Goal: Task Accomplishment & Management: Manage account settings

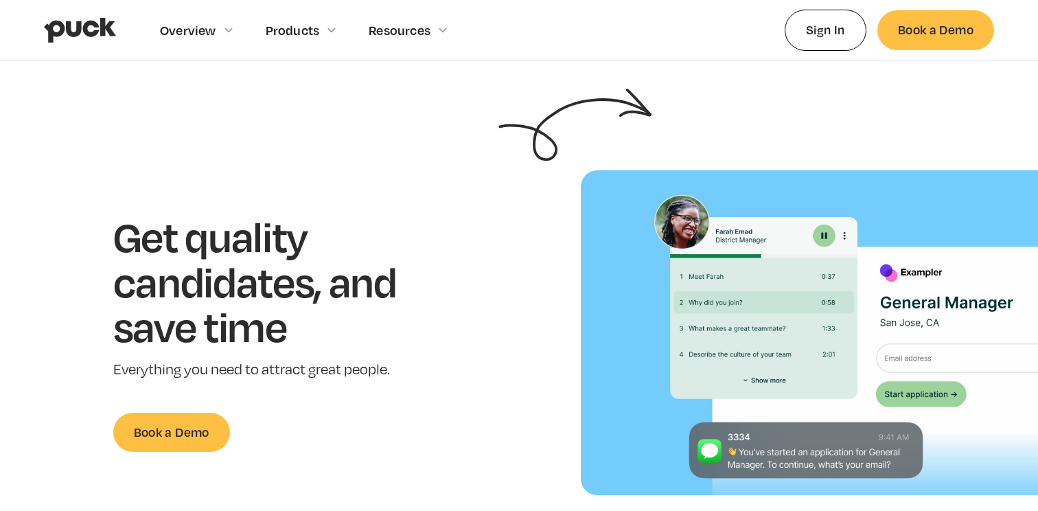
click at [474, 202] on section "Get quality candidates, and save time Everything you need to attract great peop…" at bounding box center [519, 332] width 1038 height 325
click at [824, 34] on link "Sign In" at bounding box center [826, 30] width 82 height 41
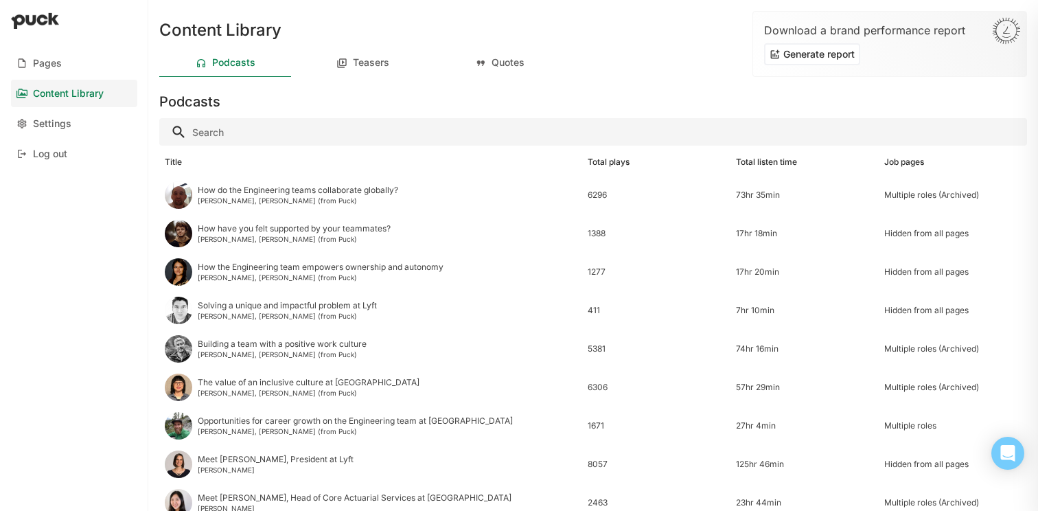
click at [650, 81] on div "Content Library Podcasts Teasers Quotes Download a brand performance report Gen…" at bounding box center [593, 255] width 890 height 511
click at [616, 106] on div "Podcasts" at bounding box center [593, 98] width 868 height 33
click at [62, 128] on div "Settings" at bounding box center [52, 124] width 38 height 12
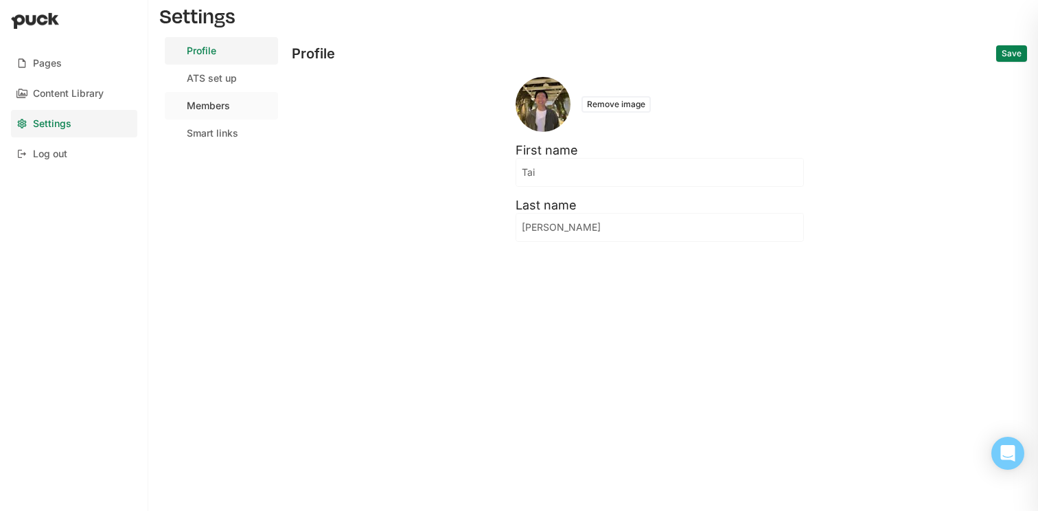
click at [228, 113] on link "Members" at bounding box center [221, 105] width 113 height 27
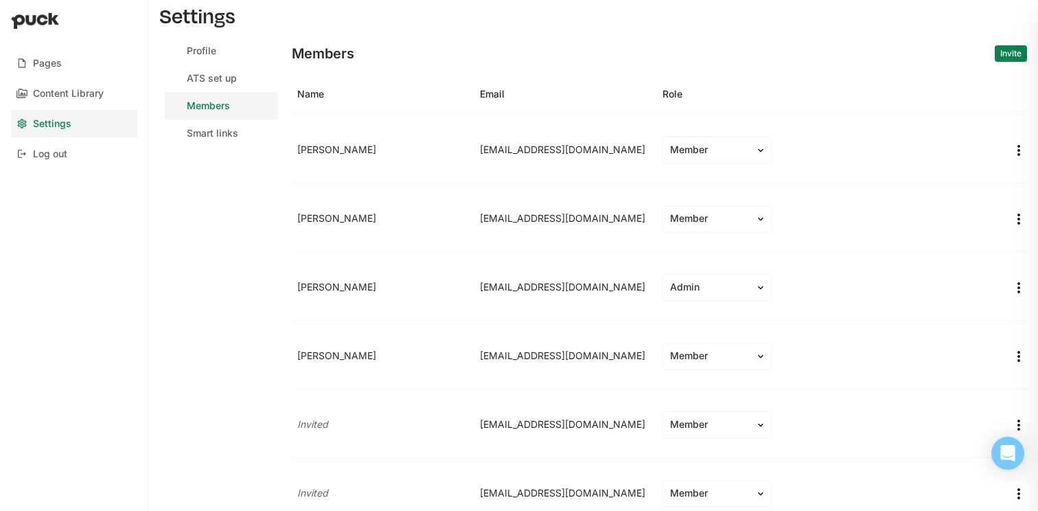
click at [847, 158] on div "Member" at bounding box center [834, 150] width 354 height 38
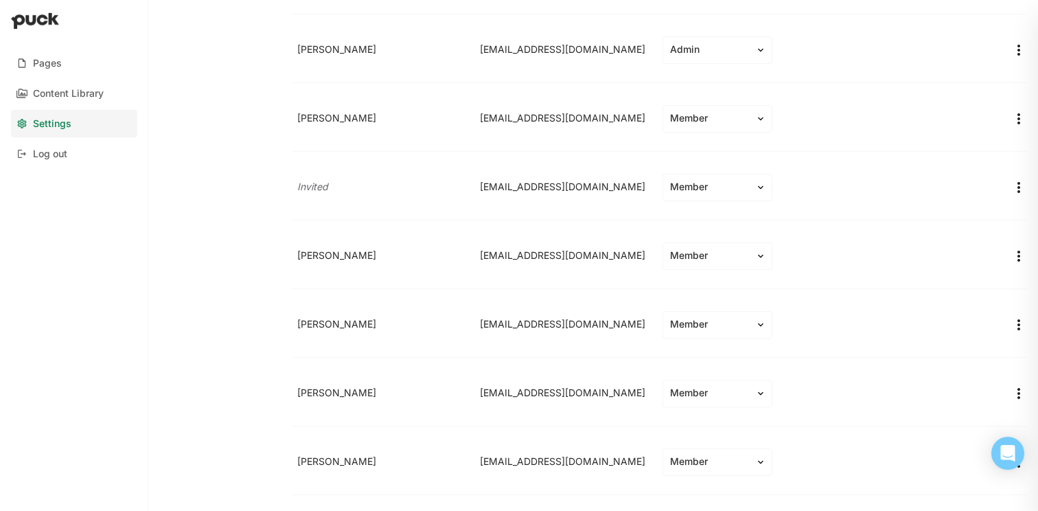
click at [871, 252] on div "Member" at bounding box center [834, 256] width 354 height 38
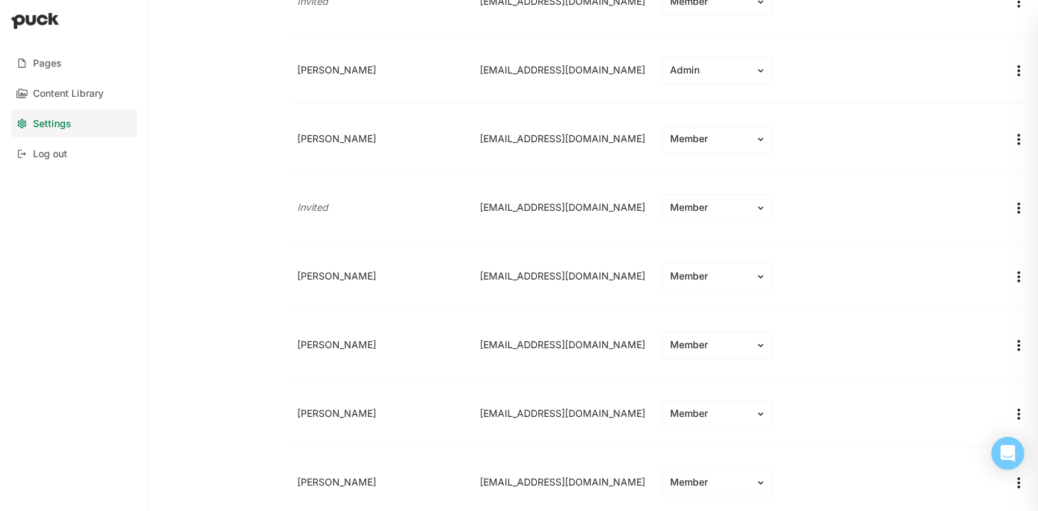
scroll to position [3796, 0]
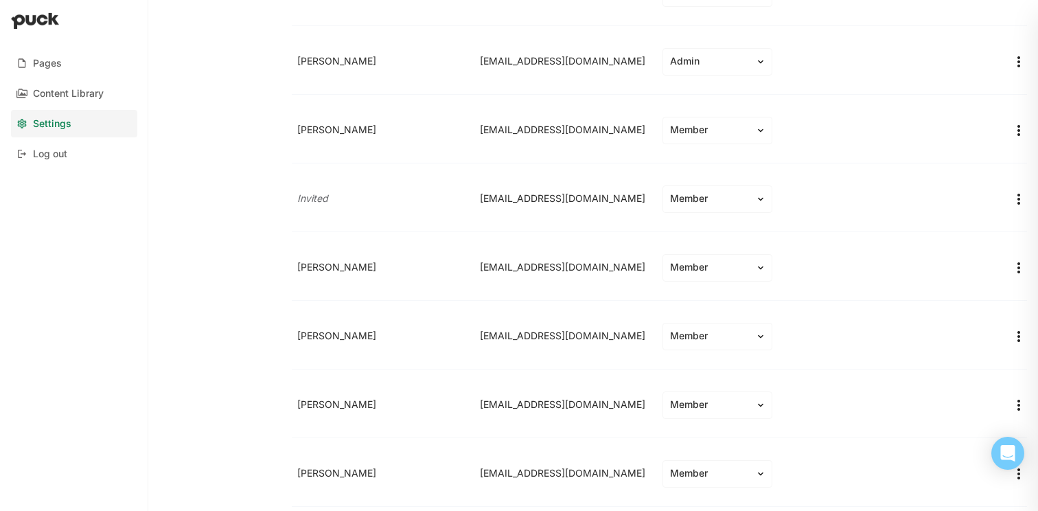
click at [563, 268] on div "paigeliberski@lyft.com" at bounding box center [565, 267] width 183 height 23
click at [1011, 262] on img "More options" at bounding box center [1019, 268] width 16 height 16
click at [869, 249] on div "Member" at bounding box center [834, 268] width 354 height 38
click at [909, 240] on div "Paige Liberski paigeliberski@lyft.com Member" at bounding box center [659, 268] width 735 height 66
click at [458, 258] on div "Paige Liberski" at bounding box center [383, 267] width 183 height 23
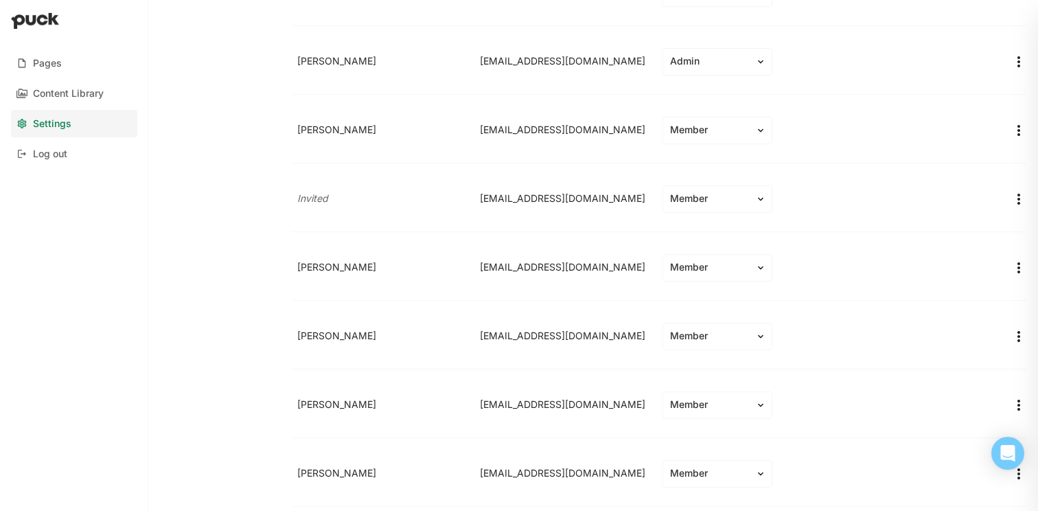
click at [518, 242] on div "Paige Liberski paigeliberski@lyft.com Member" at bounding box center [659, 268] width 735 height 66
click at [864, 235] on div "Paige Liberski paigeliberski@lyft.com Member" at bounding box center [659, 268] width 735 height 66
